Goal: Transaction & Acquisition: Book appointment/travel/reservation

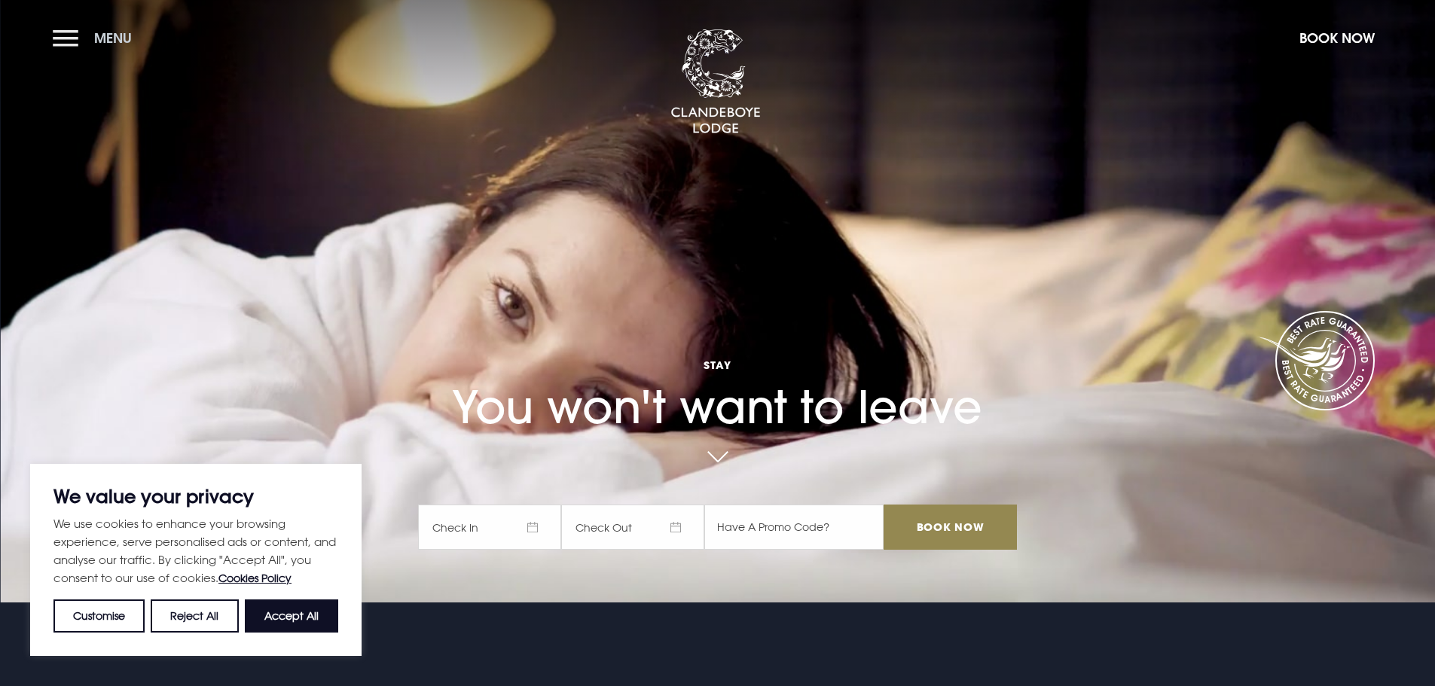
click at [84, 44] on button "Menu" at bounding box center [96, 38] width 87 height 32
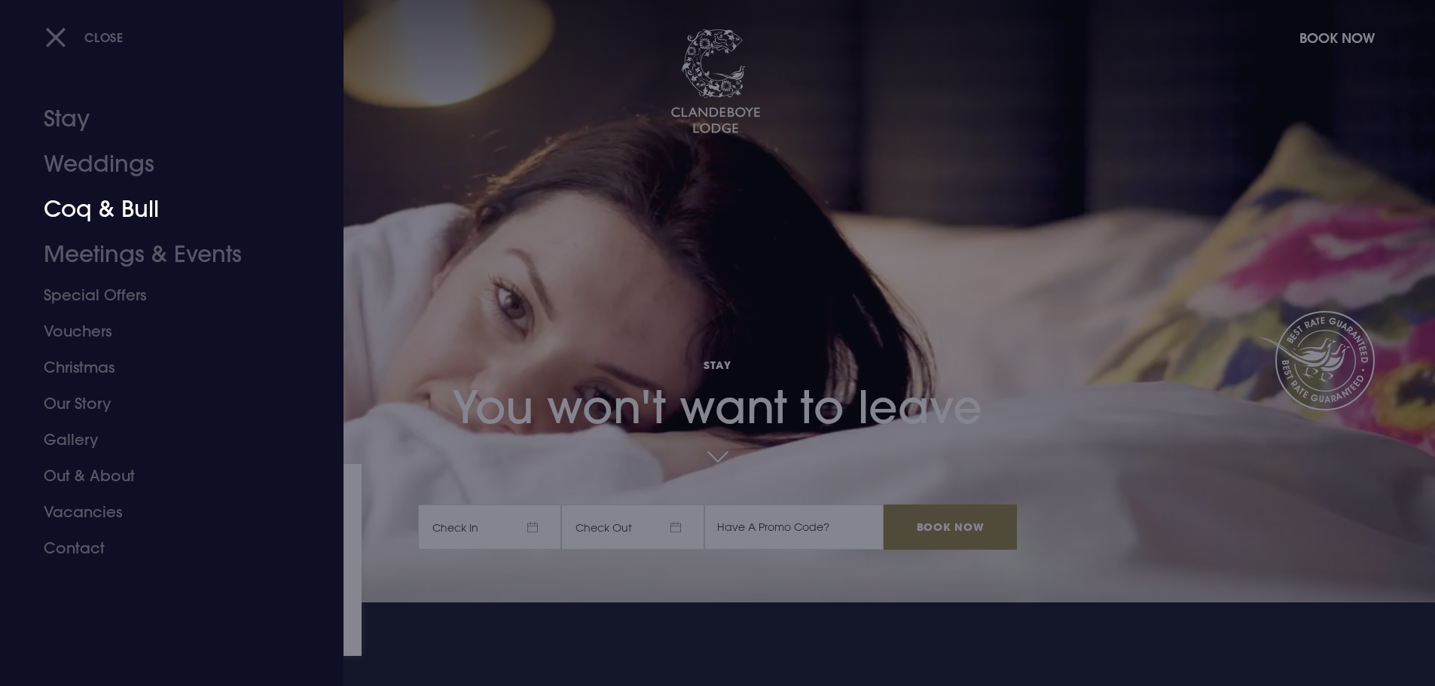
click at [102, 196] on link "Coq & Bull" at bounding box center [163, 209] width 238 height 45
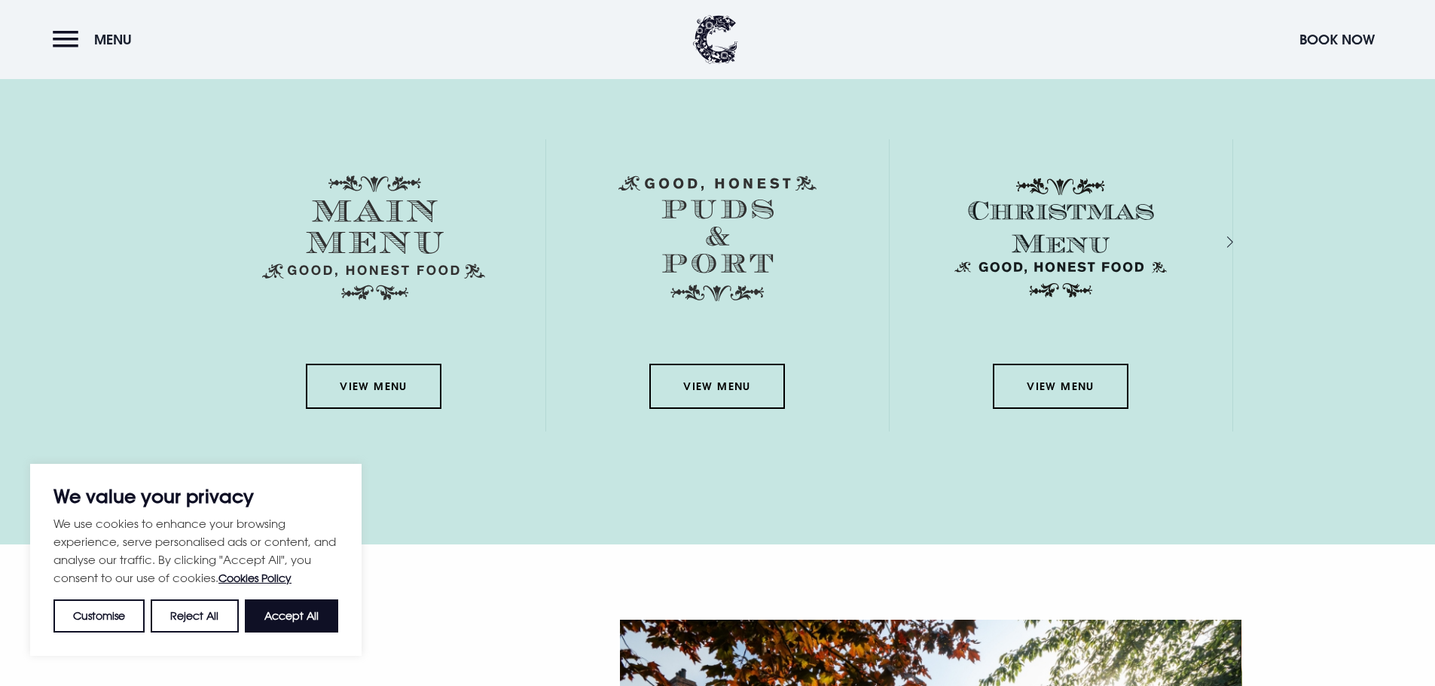
scroll to position [2294, 0]
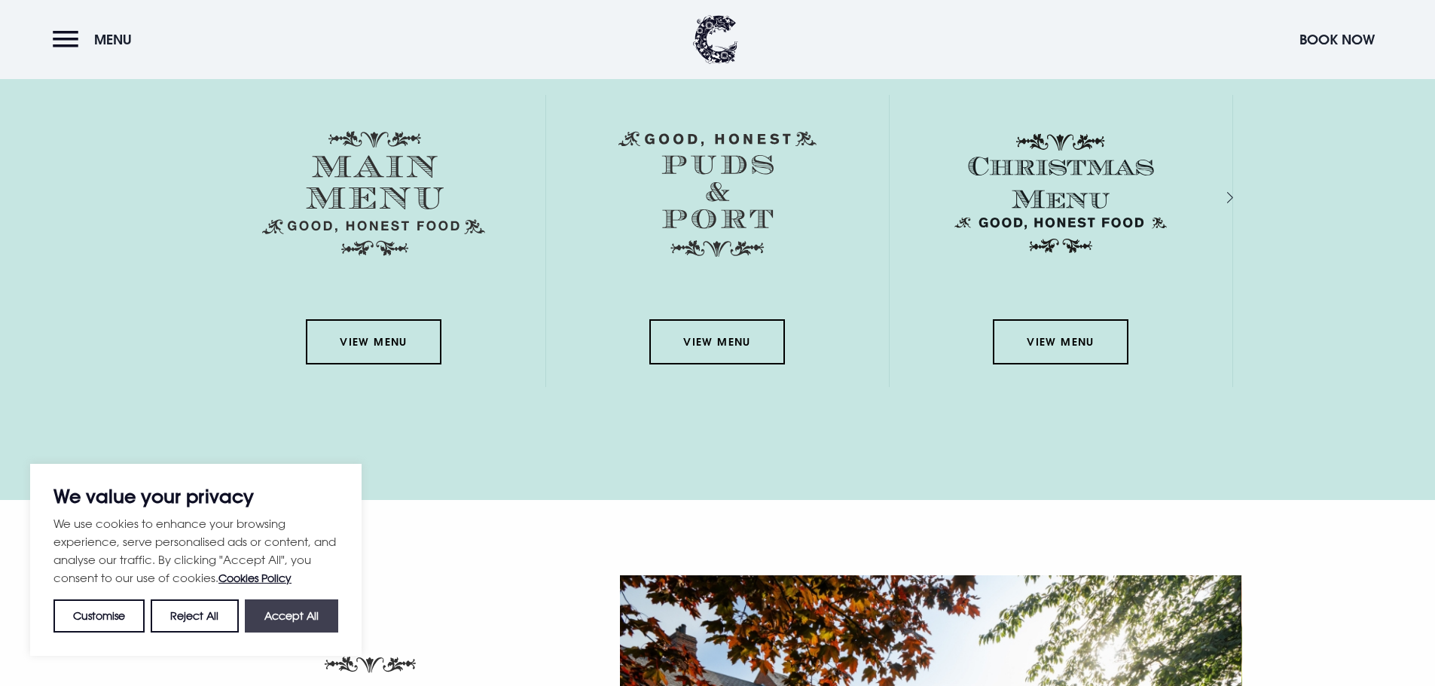
click at [278, 623] on button "Accept All" at bounding box center [291, 616] width 93 height 33
checkbox input "true"
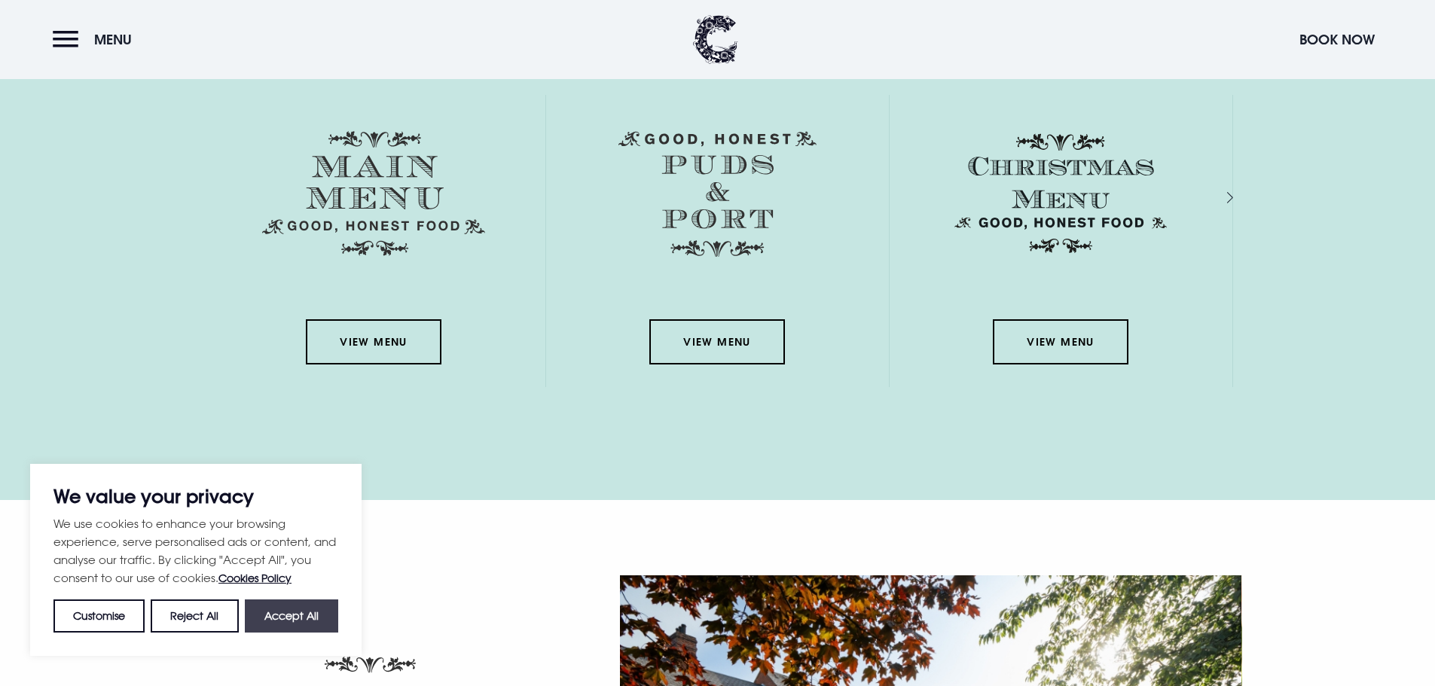
checkbox input "true"
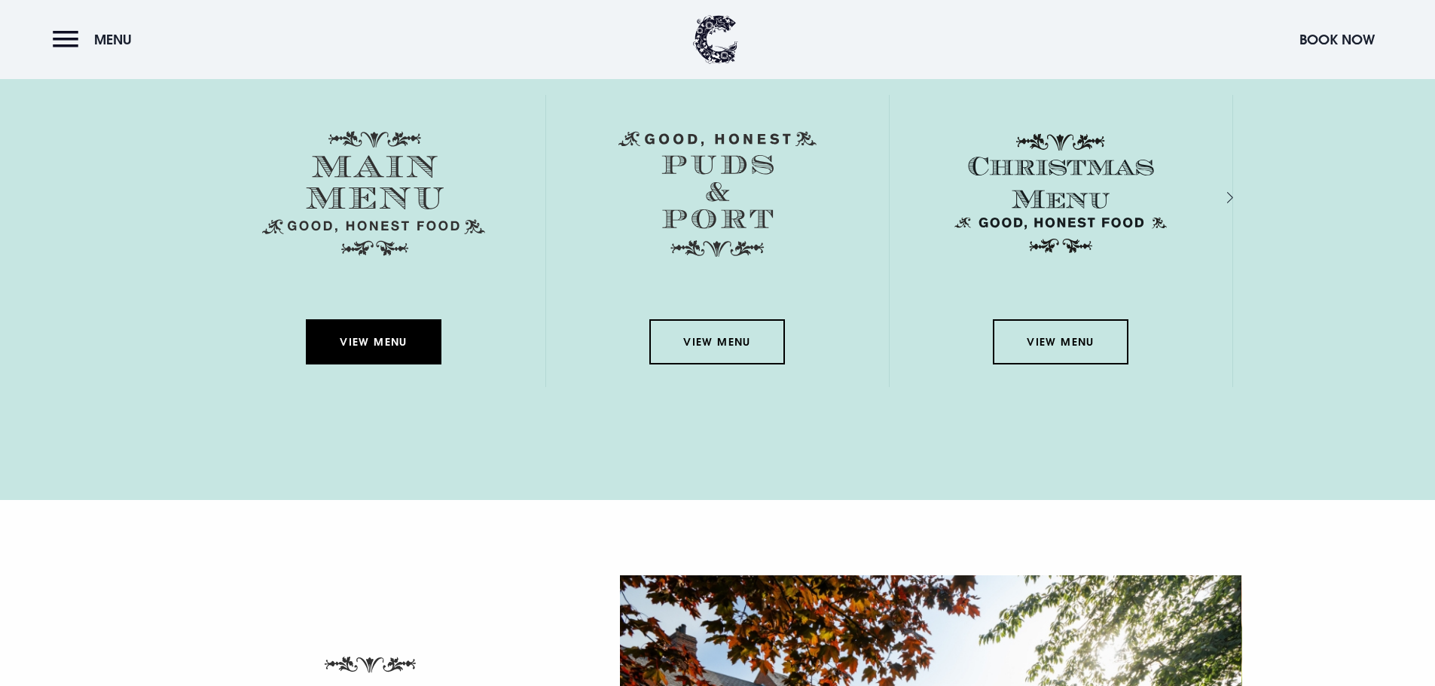
click at [368, 331] on link "View Menu" at bounding box center [374, 341] width 136 height 45
click at [335, 359] on link "View Menu" at bounding box center [374, 341] width 136 height 45
